Goal: Download file/media

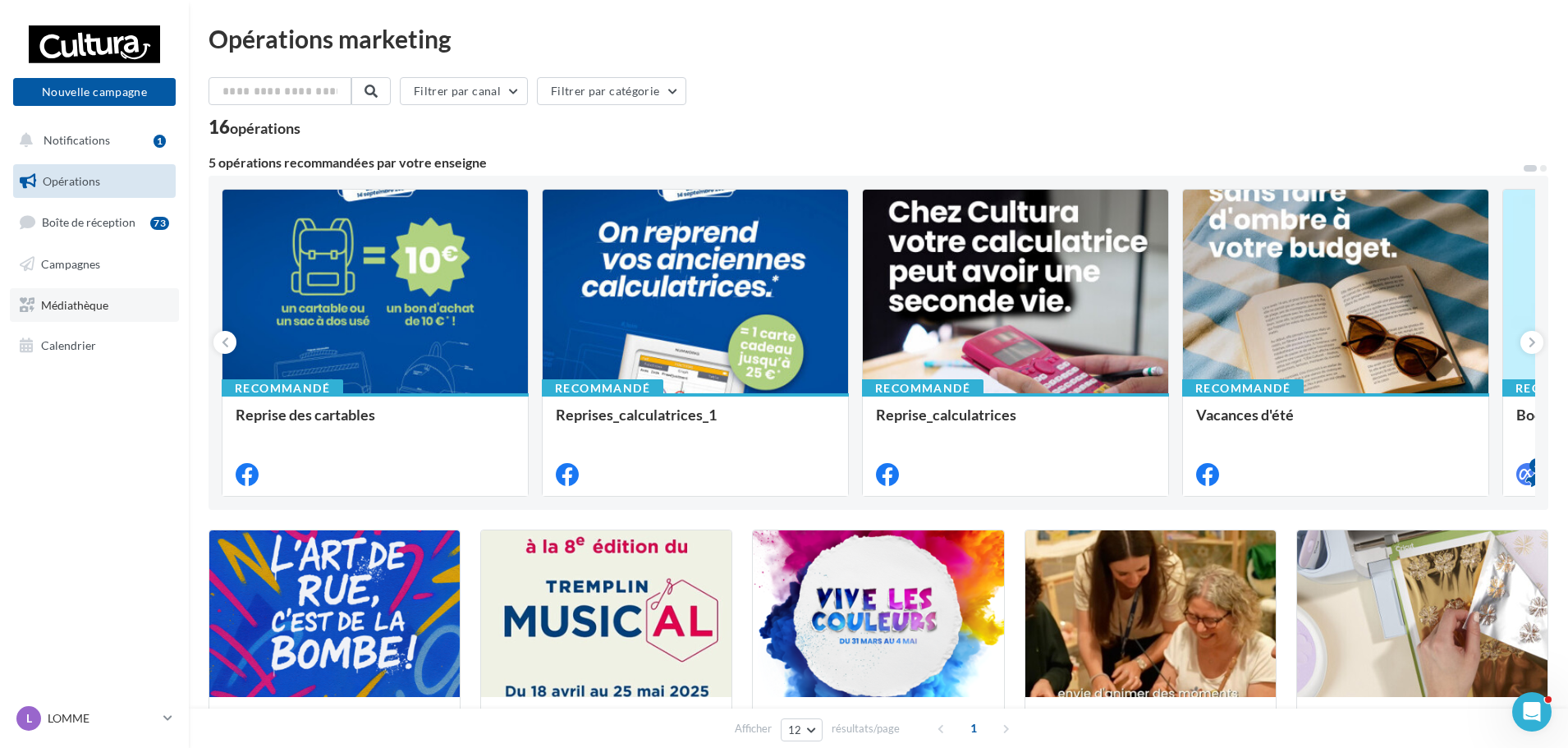
click at [47, 311] on span "Médiathèque" at bounding box center [75, 304] width 67 height 14
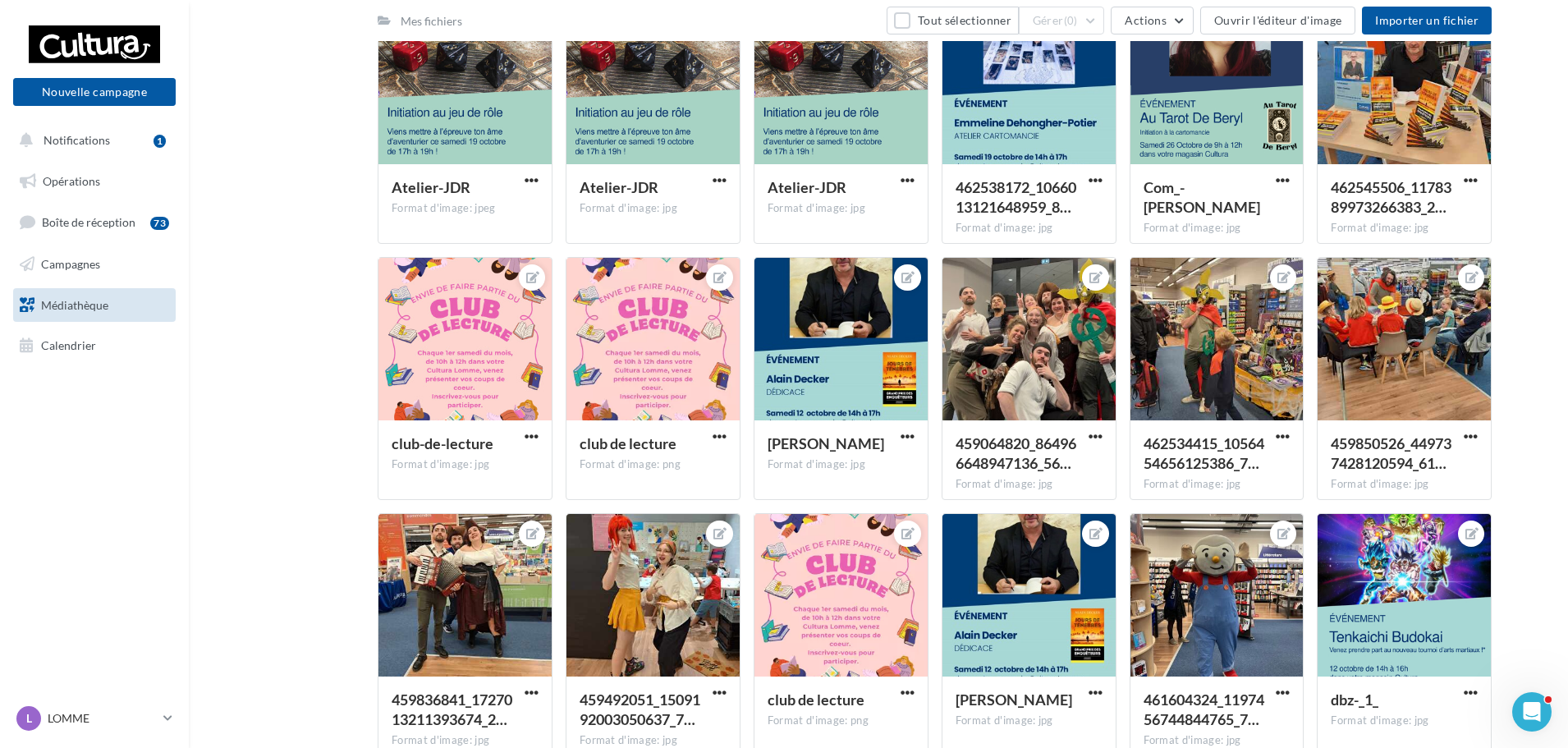
scroll to position [14284, 0]
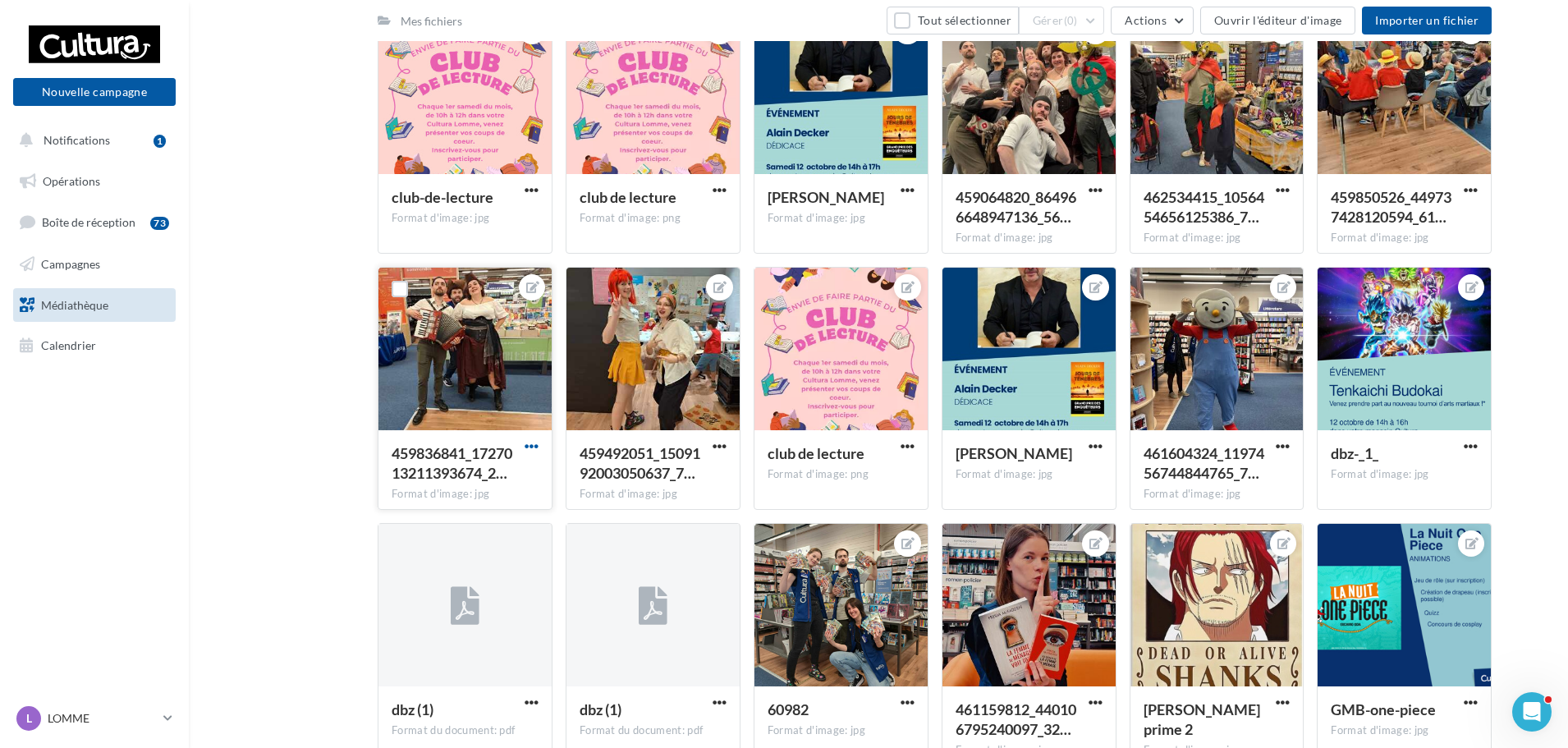
click at [525, 444] on span "button" at bounding box center [531, 446] width 14 height 14
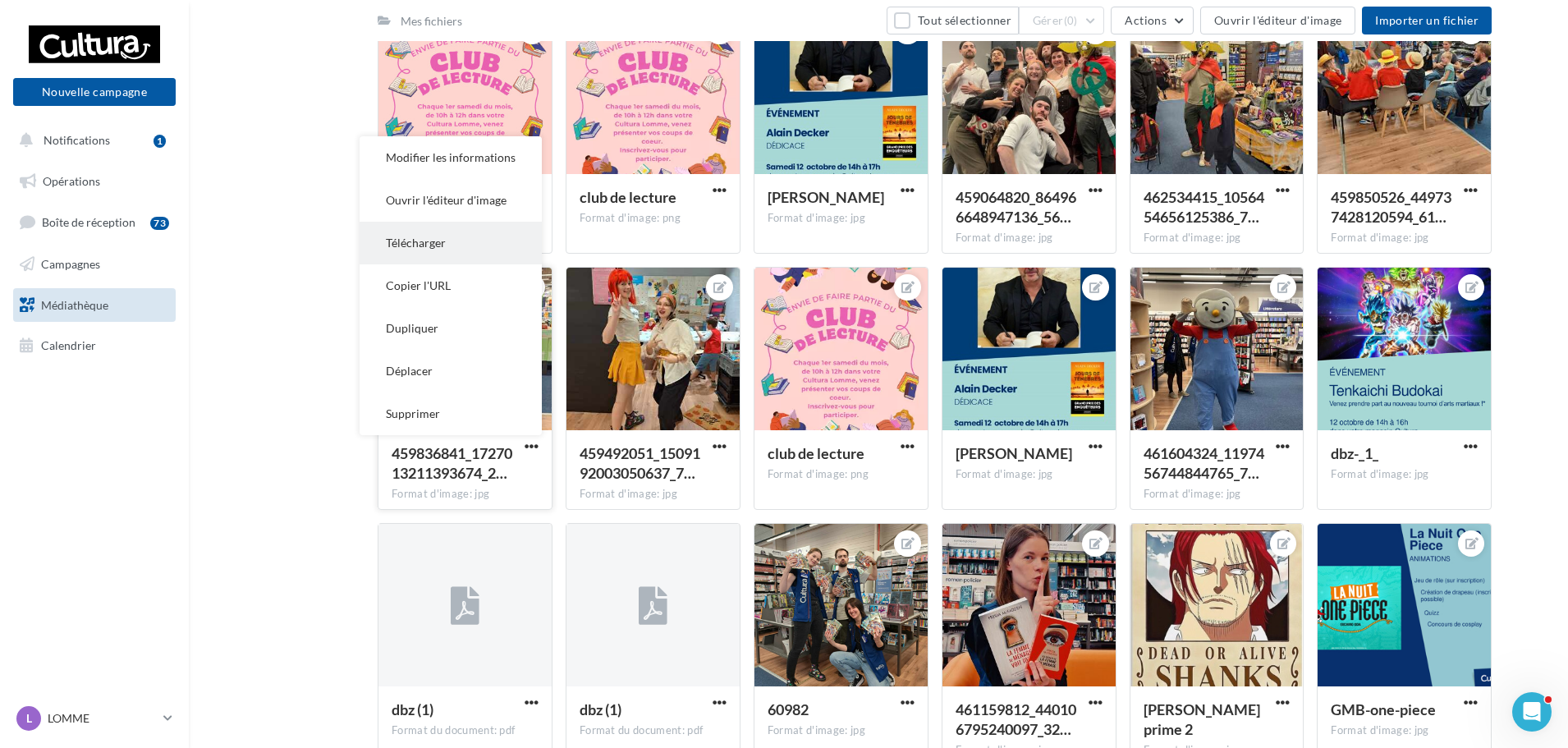
click at [419, 243] on button "Télécharger" at bounding box center [450, 243] width 182 height 43
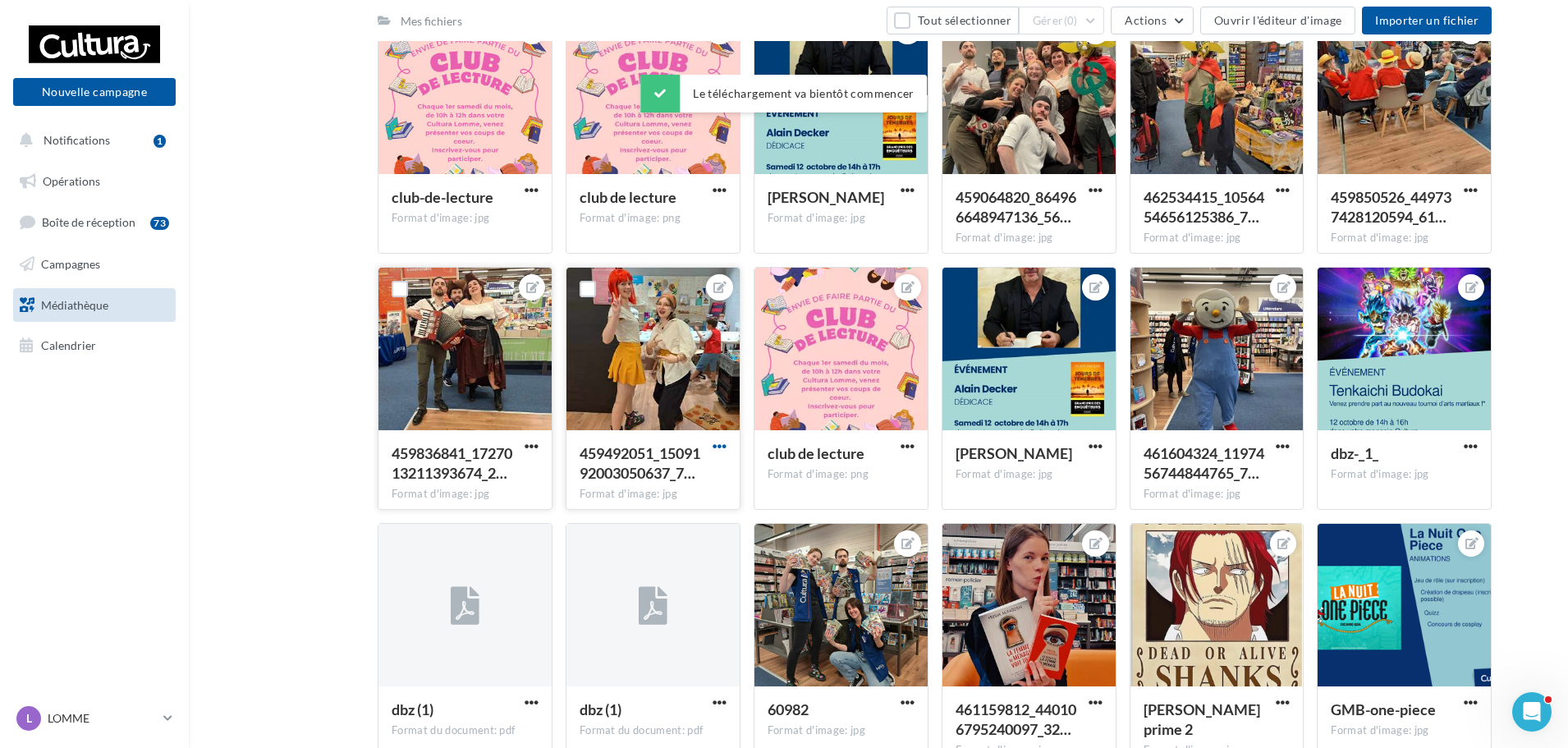
click at [720, 446] on span "button" at bounding box center [719, 446] width 14 height 14
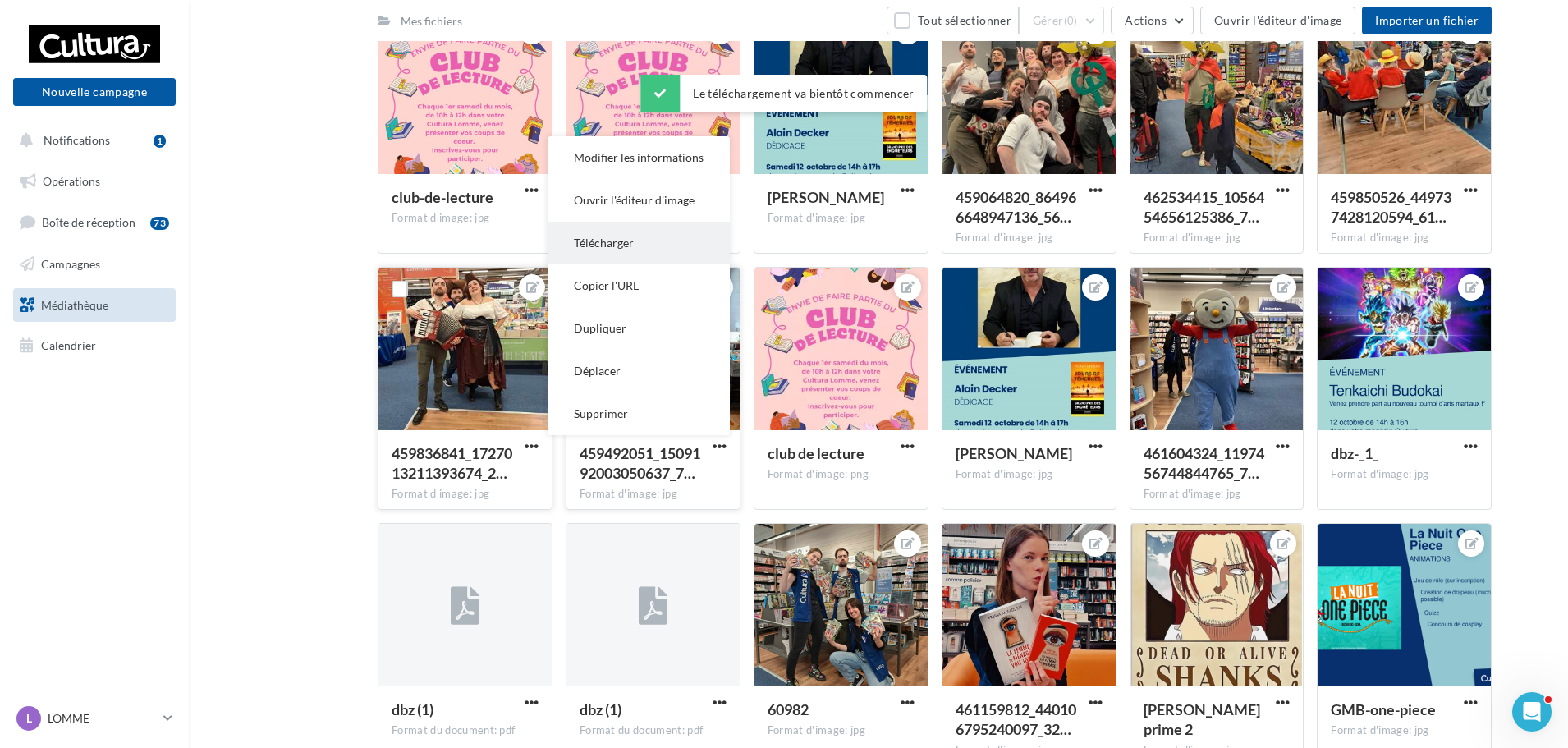
click at [610, 250] on button "Télécharger" at bounding box center [638, 243] width 182 height 43
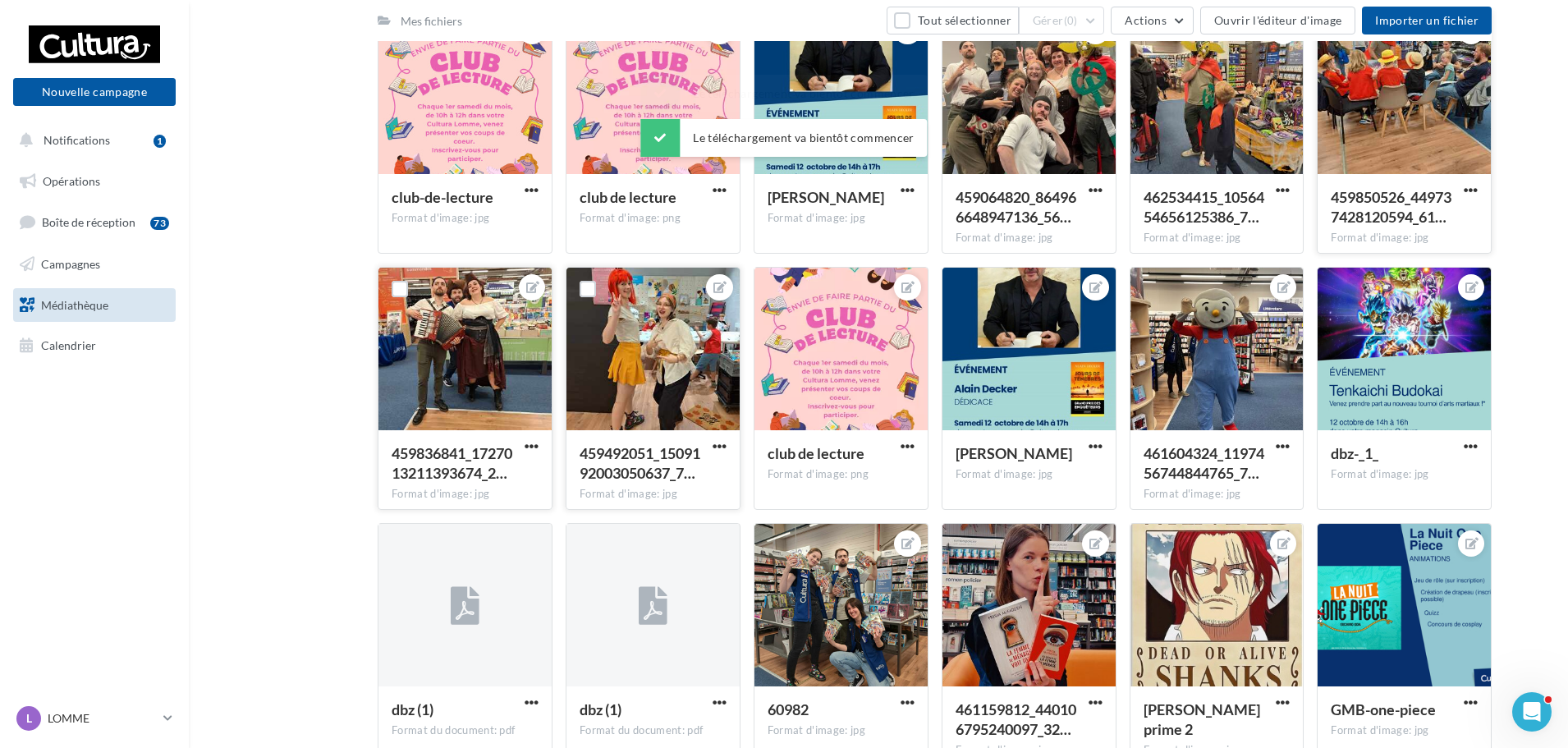
click at [1477, 182] on div at bounding box center [1471, 190] width 21 height 16
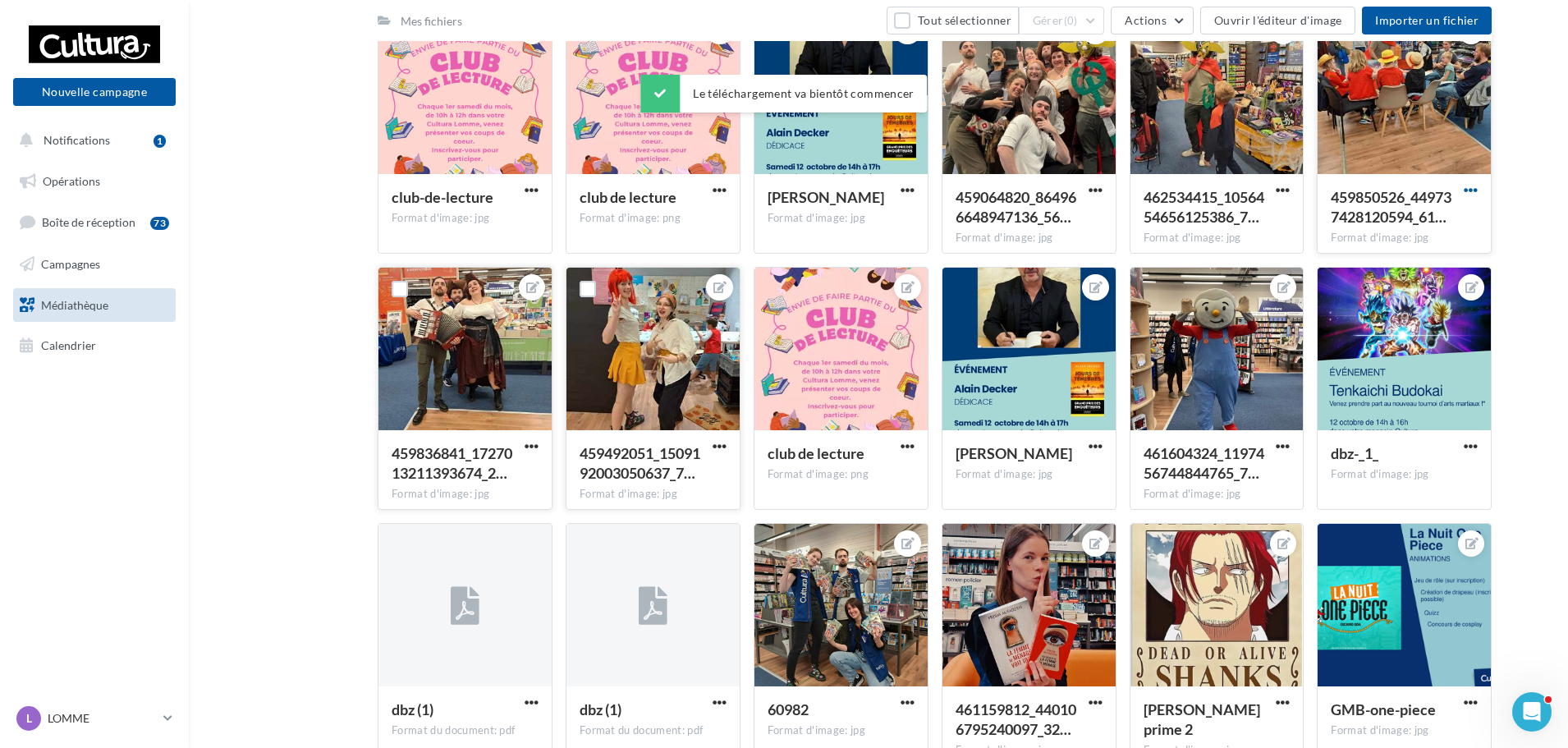
click at [1472, 188] on span "button" at bounding box center [1470, 189] width 14 height 14
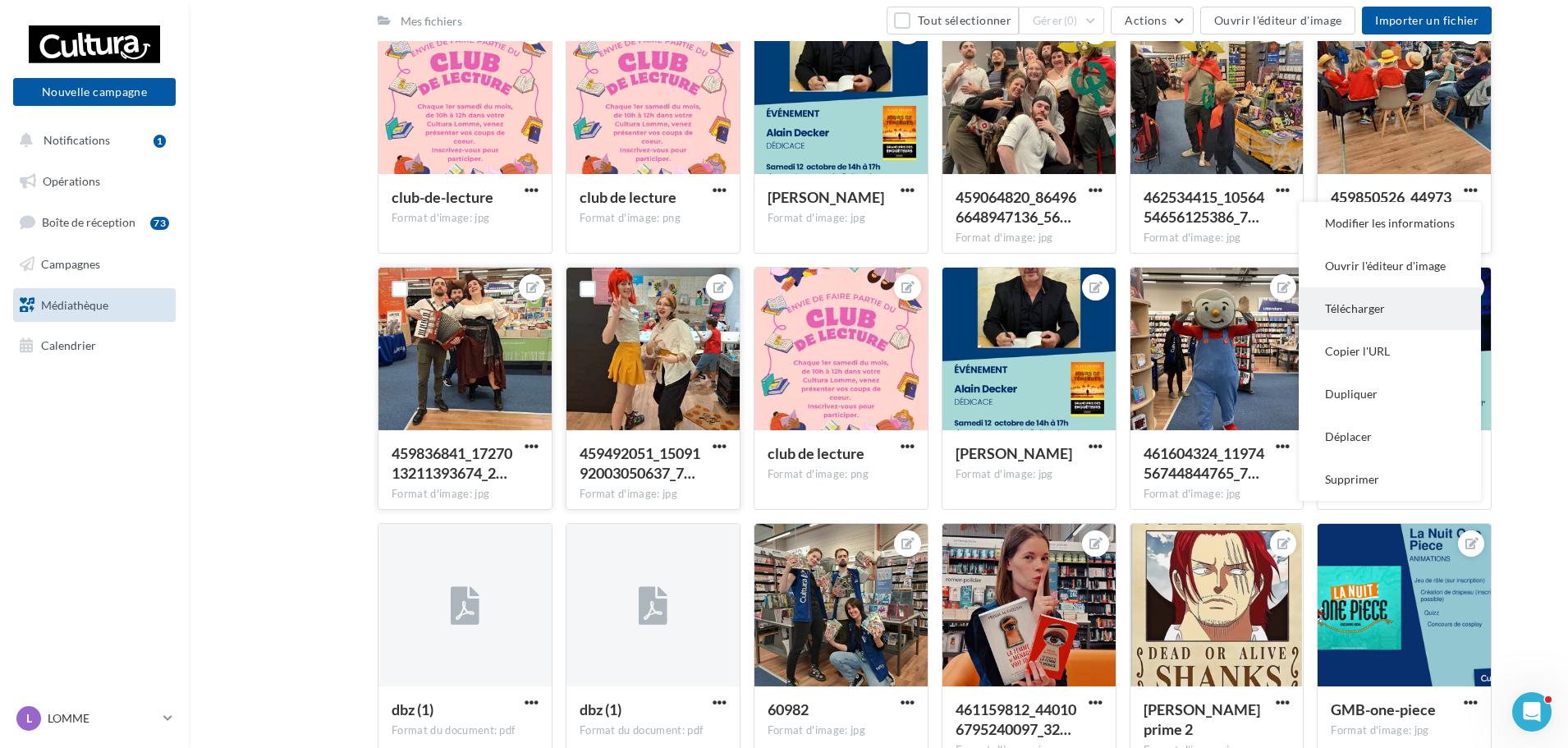
click at [1365, 309] on button "Télécharger" at bounding box center [1390, 308] width 182 height 43
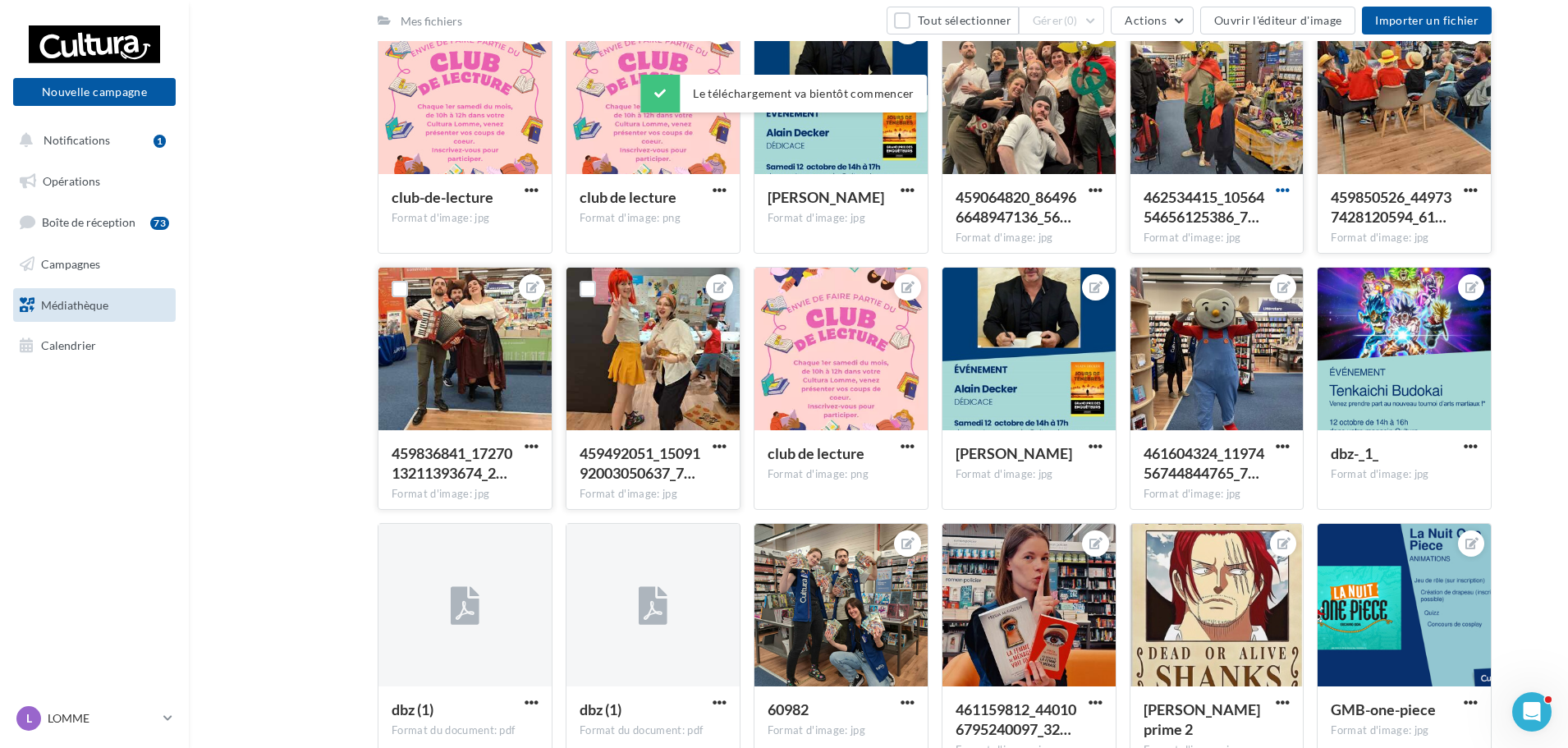
click at [1284, 187] on span "button" at bounding box center [1282, 189] width 14 height 14
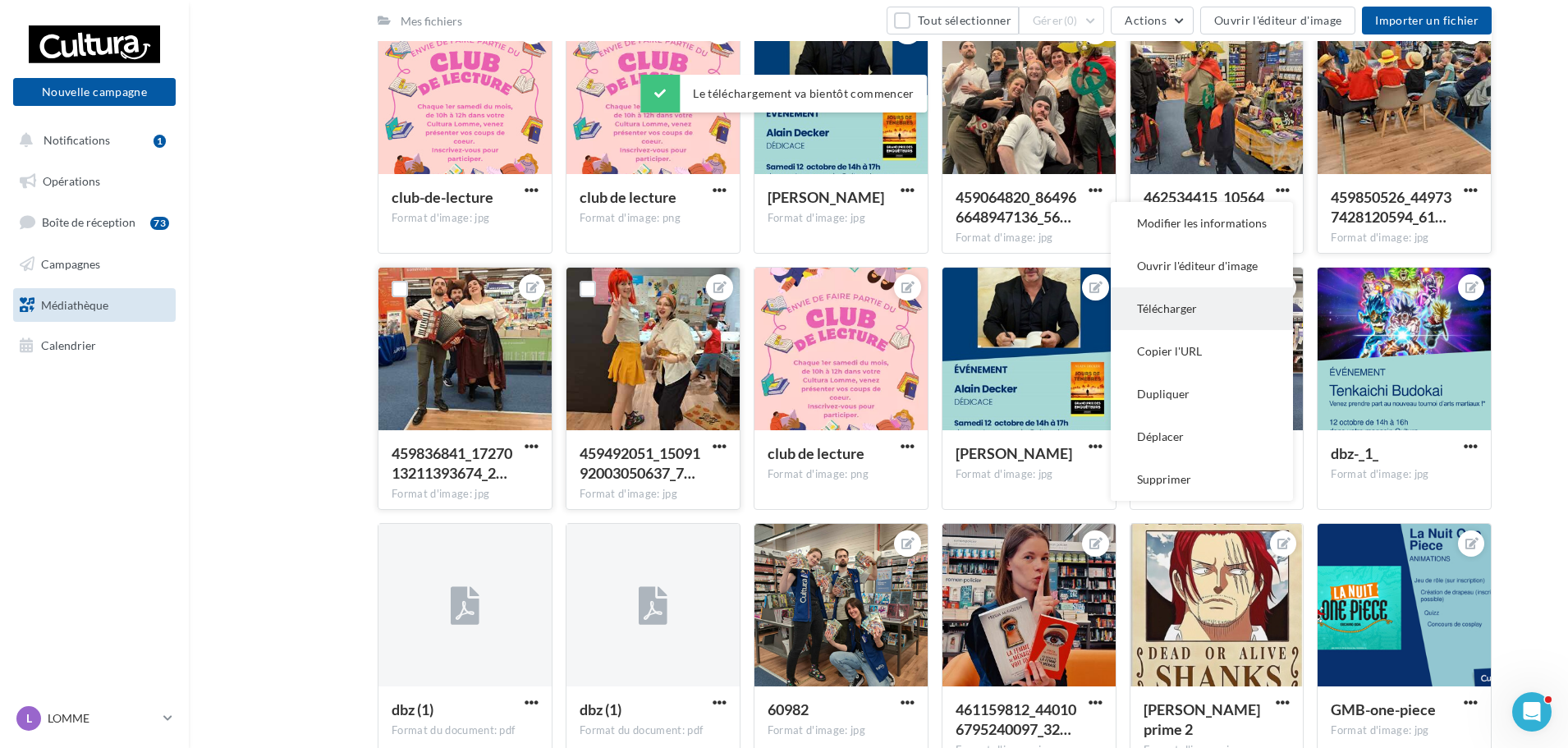
click at [1191, 299] on button "Télécharger" at bounding box center [1201, 308] width 182 height 43
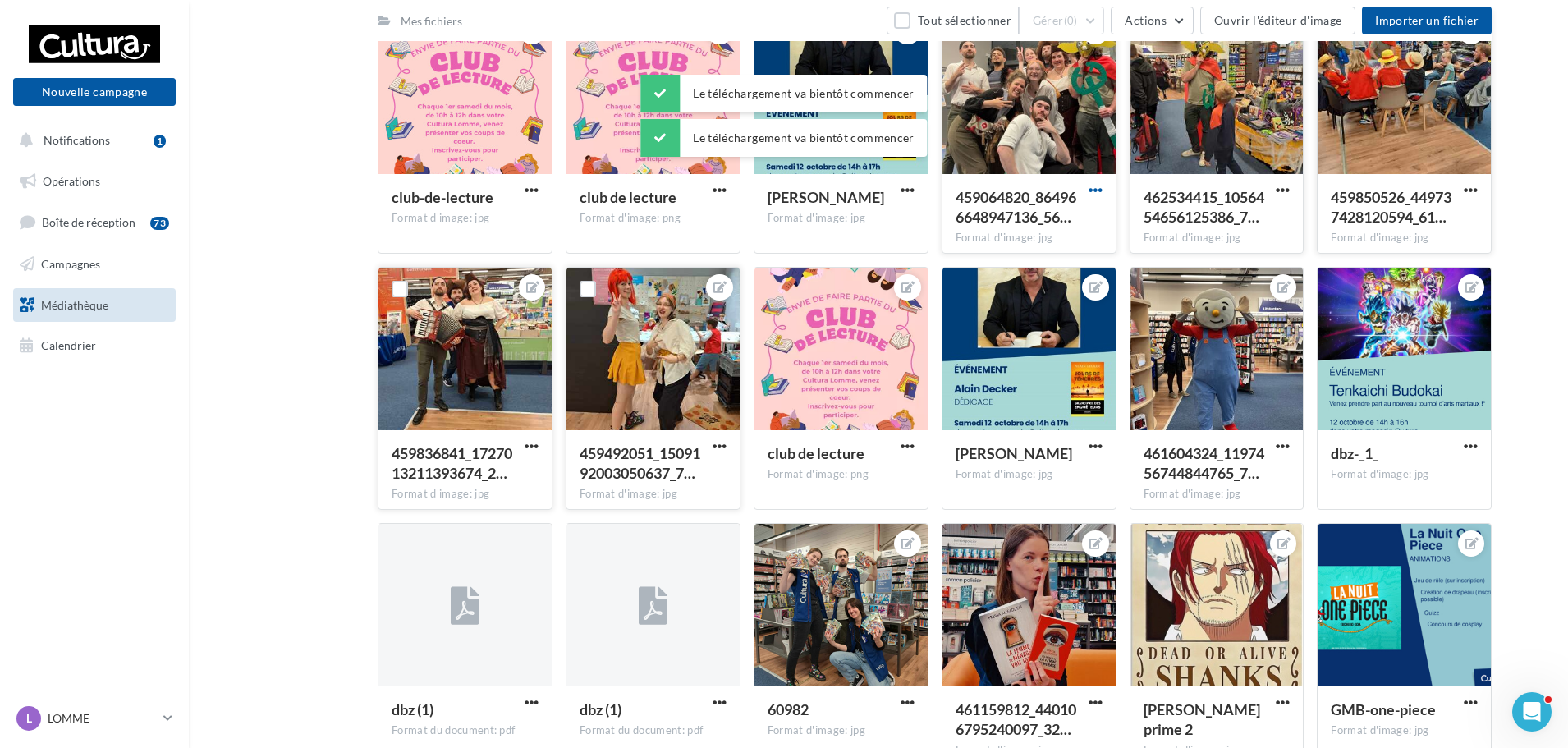
click at [1091, 186] on span "button" at bounding box center [1095, 189] width 14 height 14
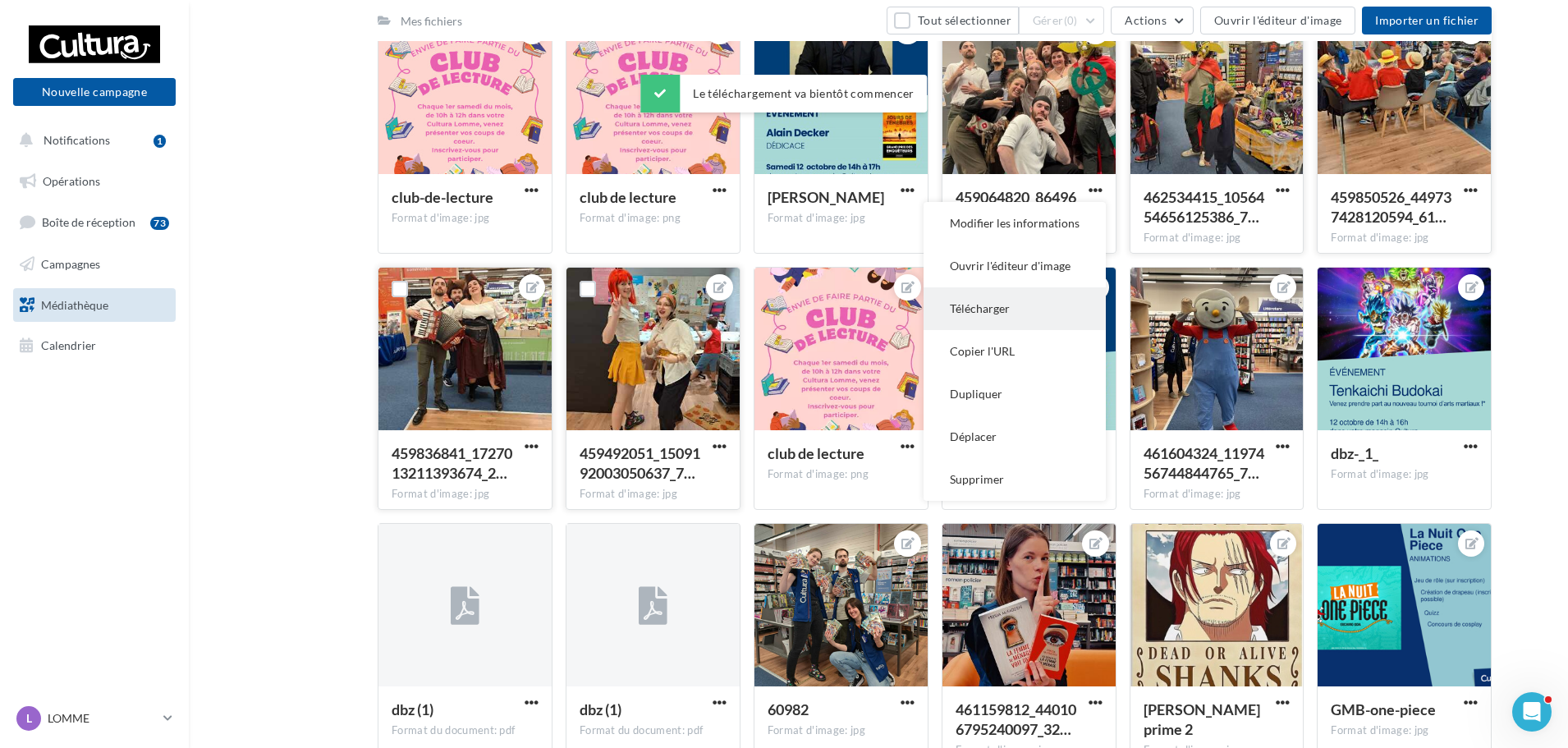
click at [986, 319] on button "Télécharger" at bounding box center [1014, 308] width 182 height 43
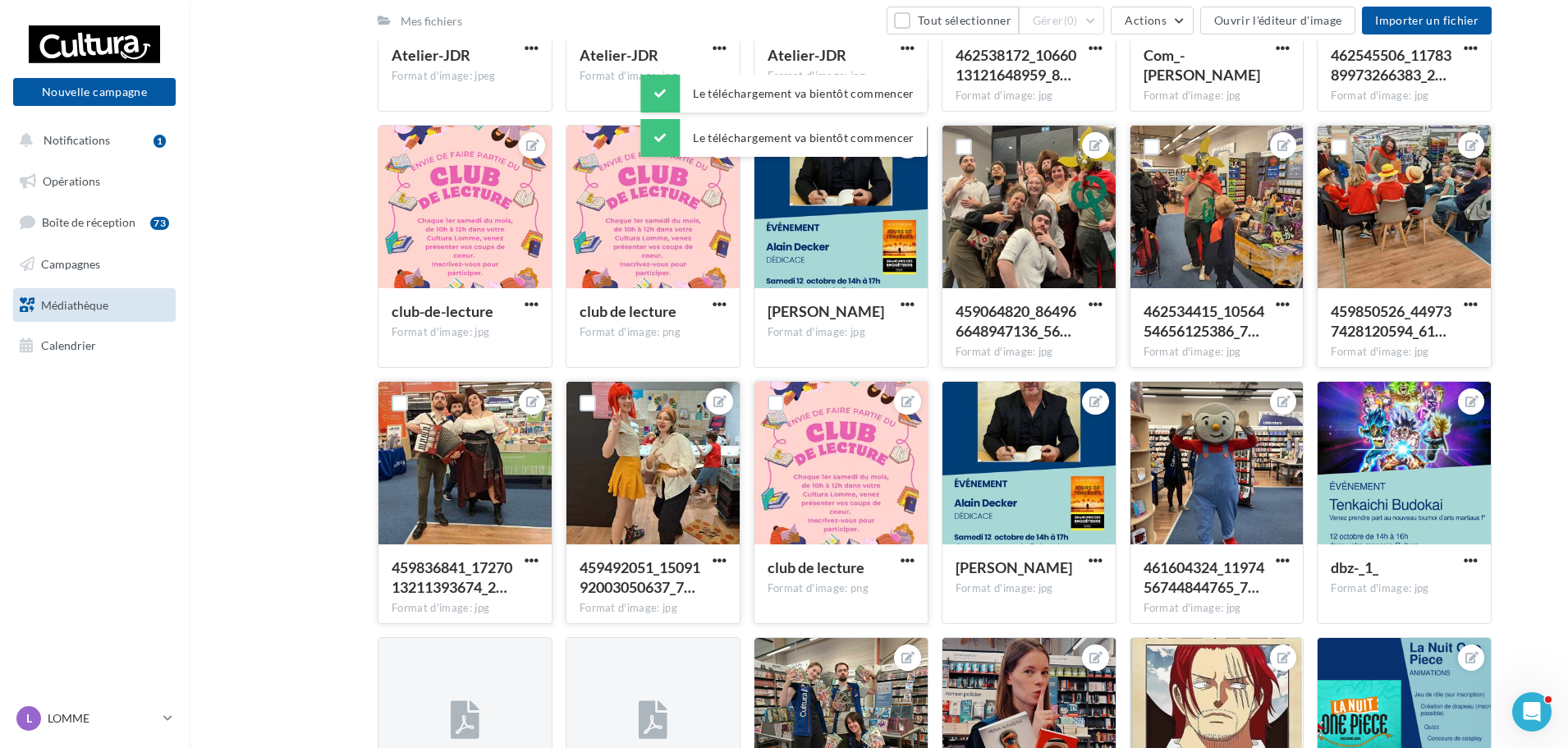
scroll to position [14120, 0]
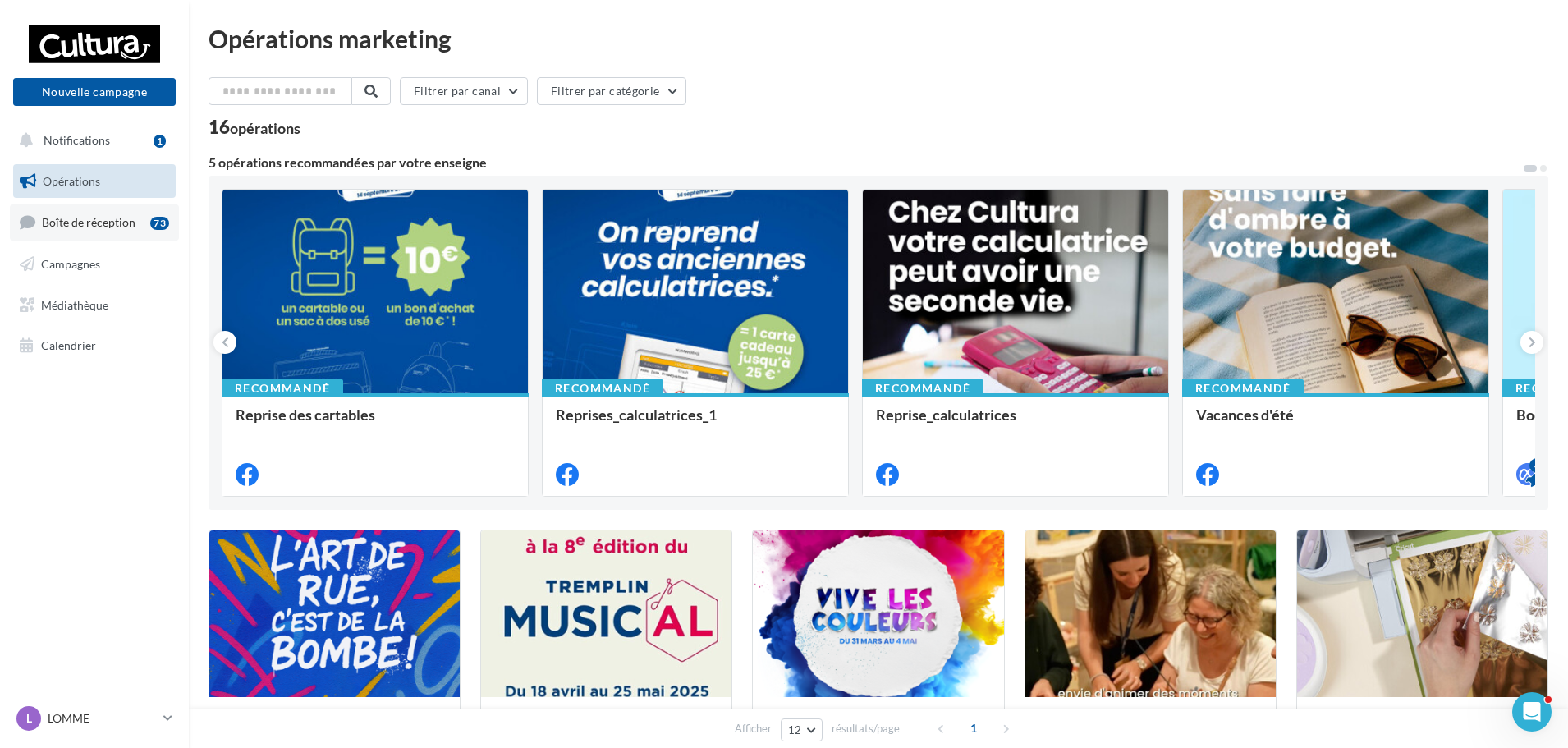
click at [101, 234] on link "Boîte de réception 73" at bounding box center [95, 222] width 169 height 35
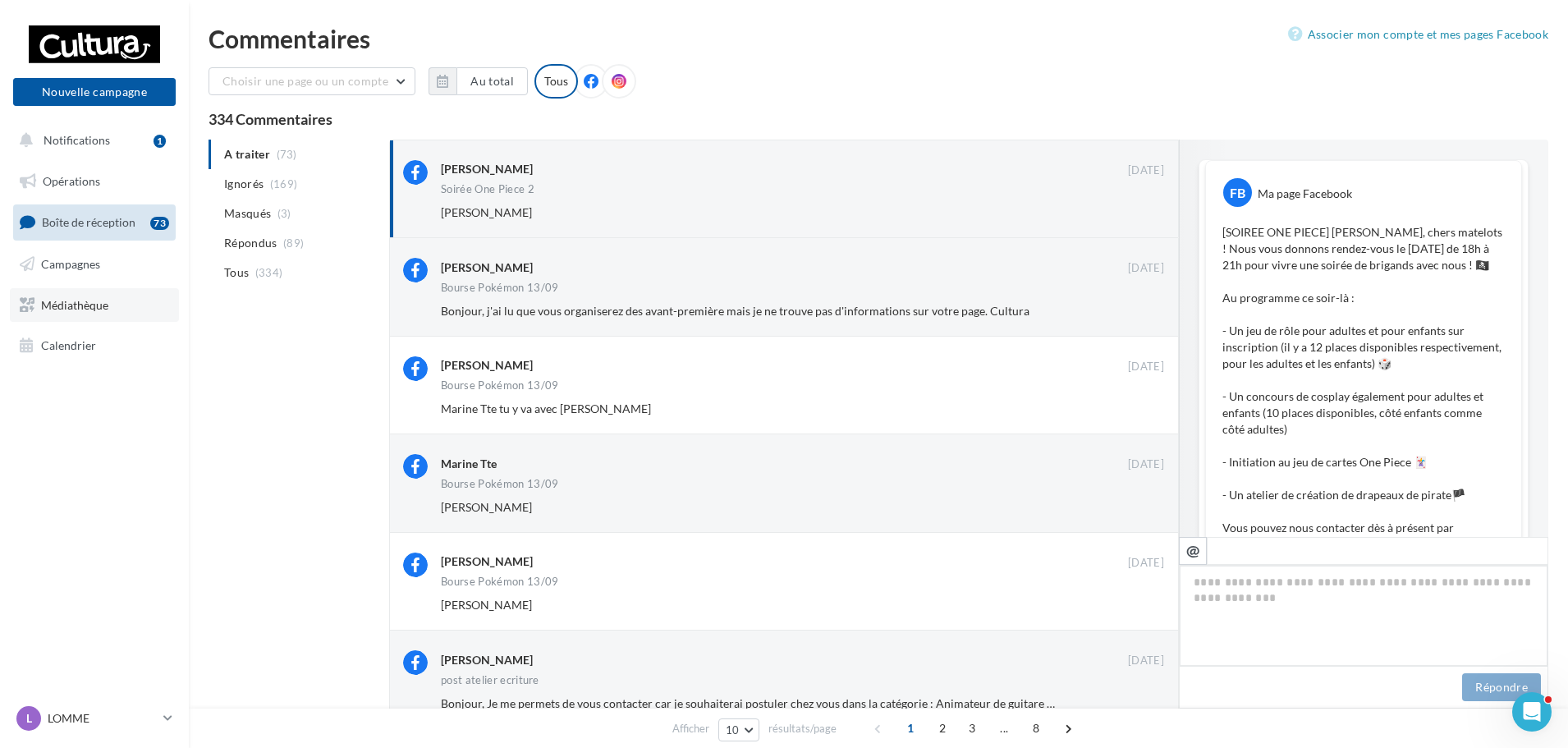
scroll to position [316, 0]
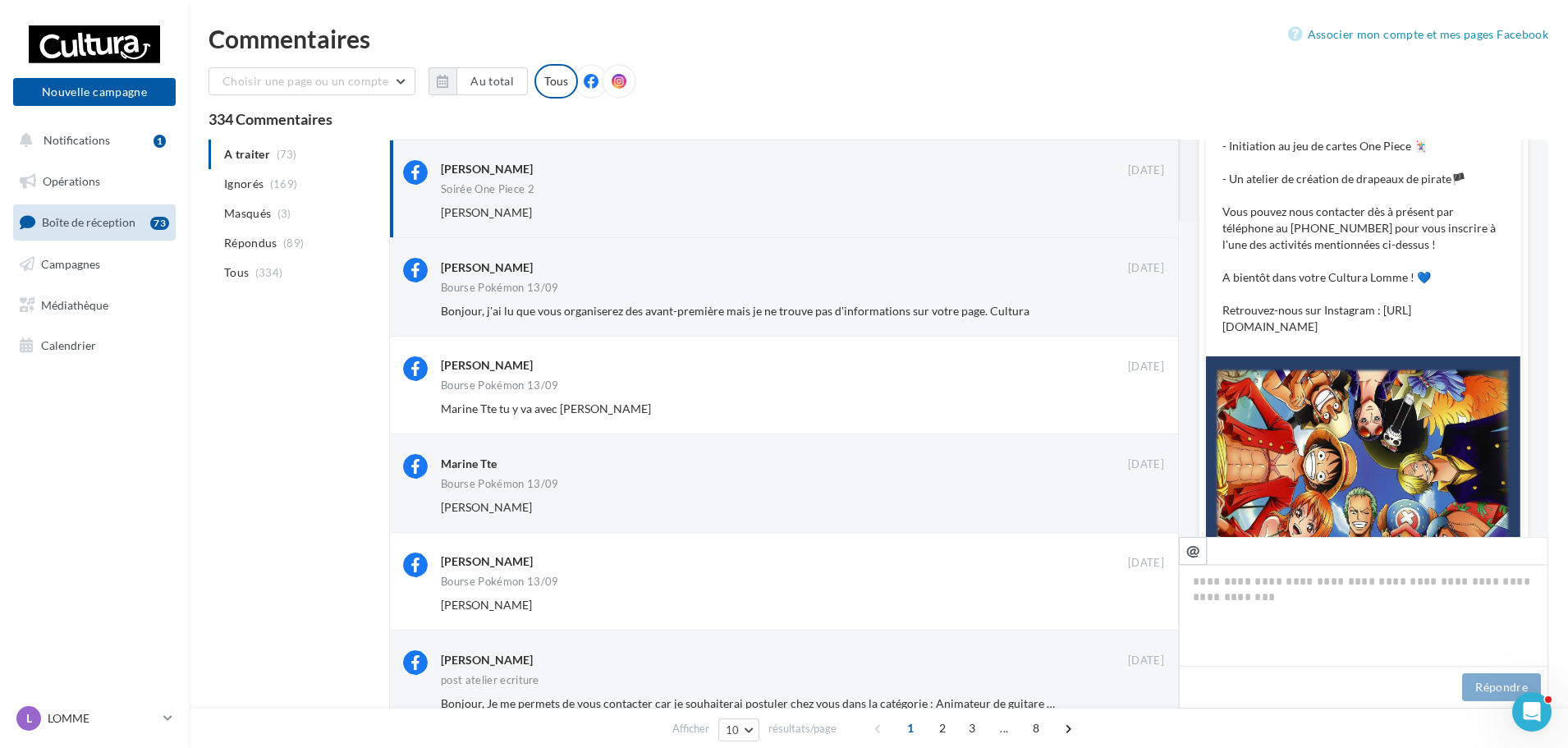
click at [89, 225] on span "Boîte de réception" at bounding box center [88, 221] width 94 height 14
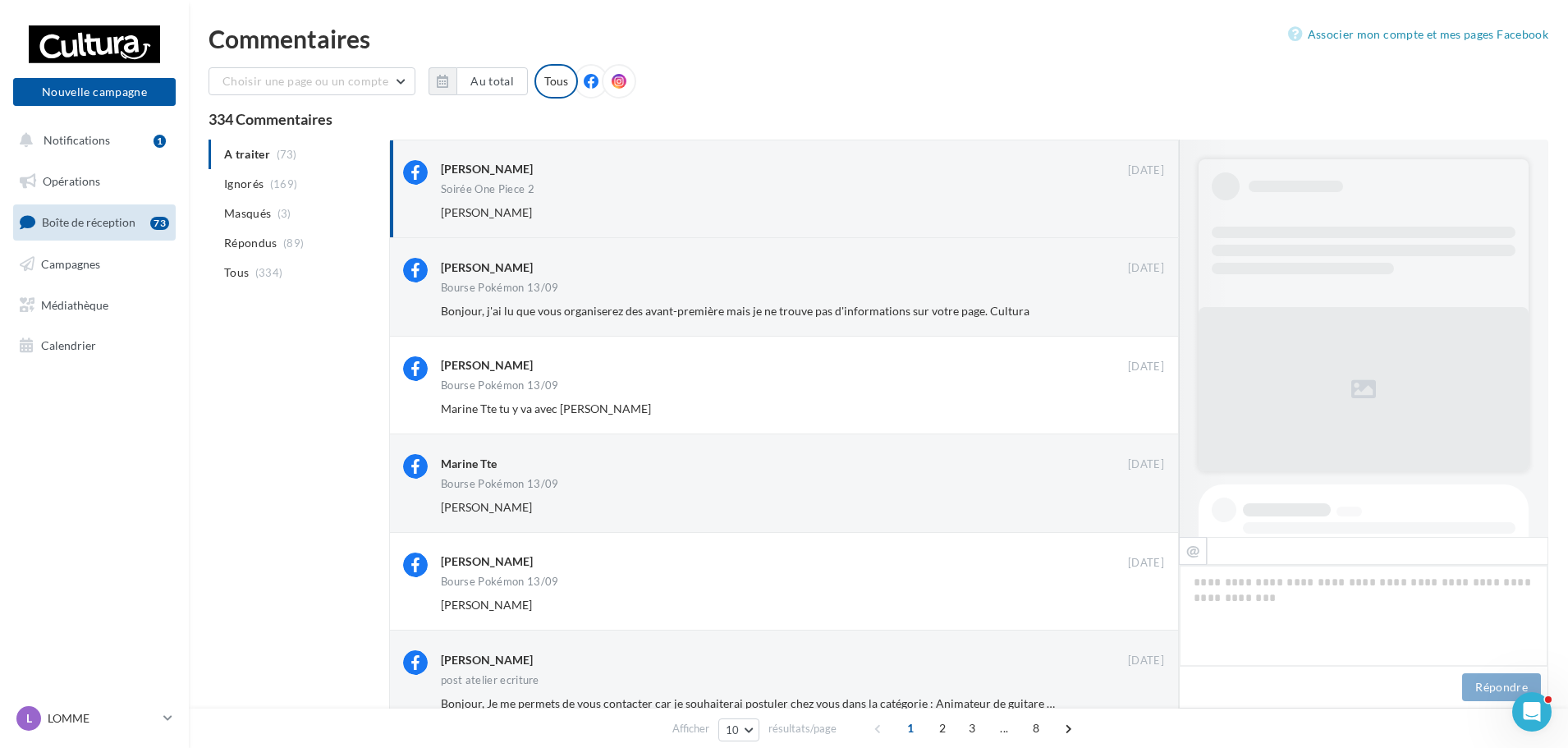
scroll to position [745, 0]
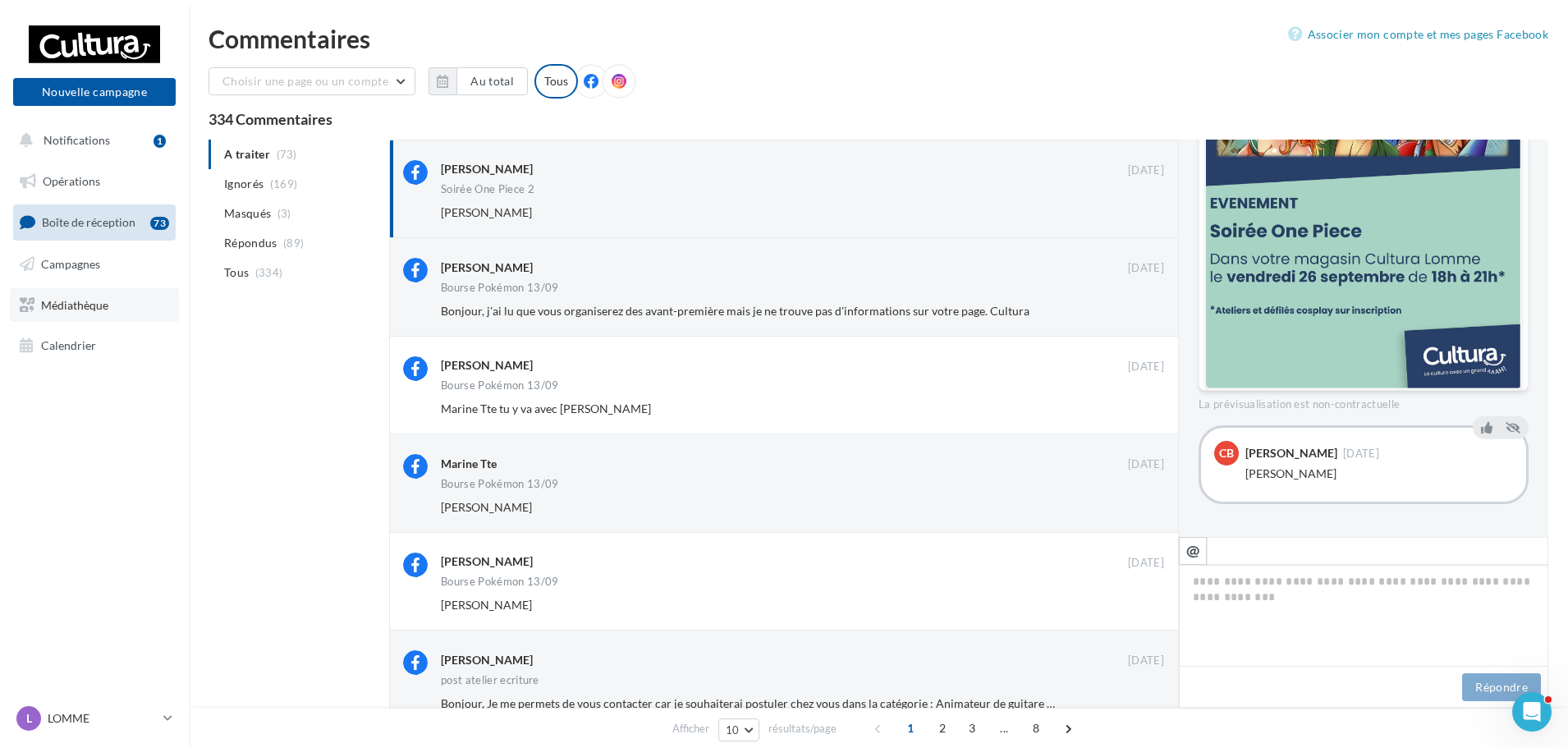
click at [57, 301] on span "Médiathèque" at bounding box center [75, 304] width 67 height 14
click at [55, 259] on span "Campagnes" at bounding box center [70, 263] width 59 height 14
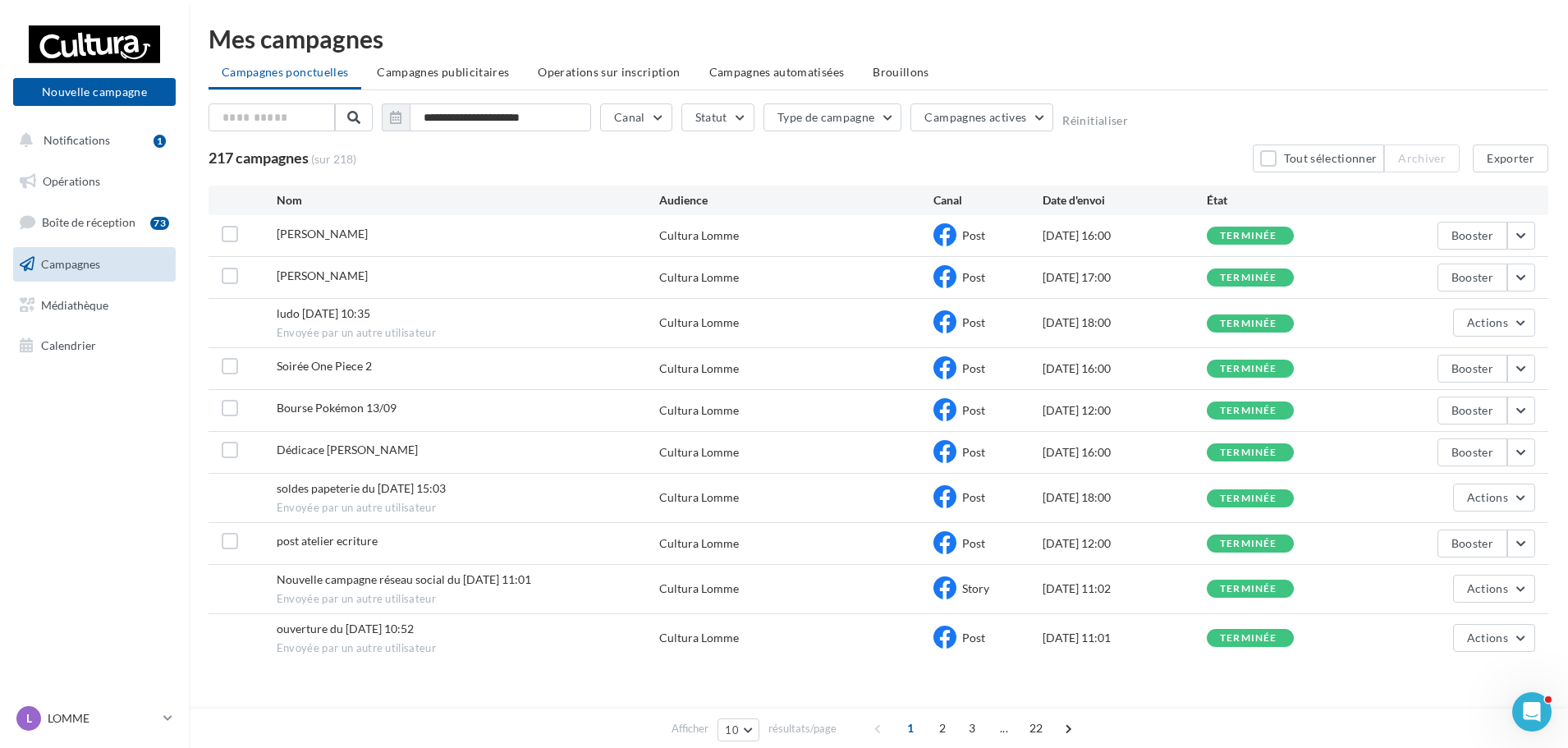
click at [1195, 25] on div "**********" at bounding box center [879, 368] width 1379 height 735
click at [703, 23] on div "**********" at bounding box center [879, 368] width 1379 height 735
